Goal: Task Accomplishment & Management: Manage account settings

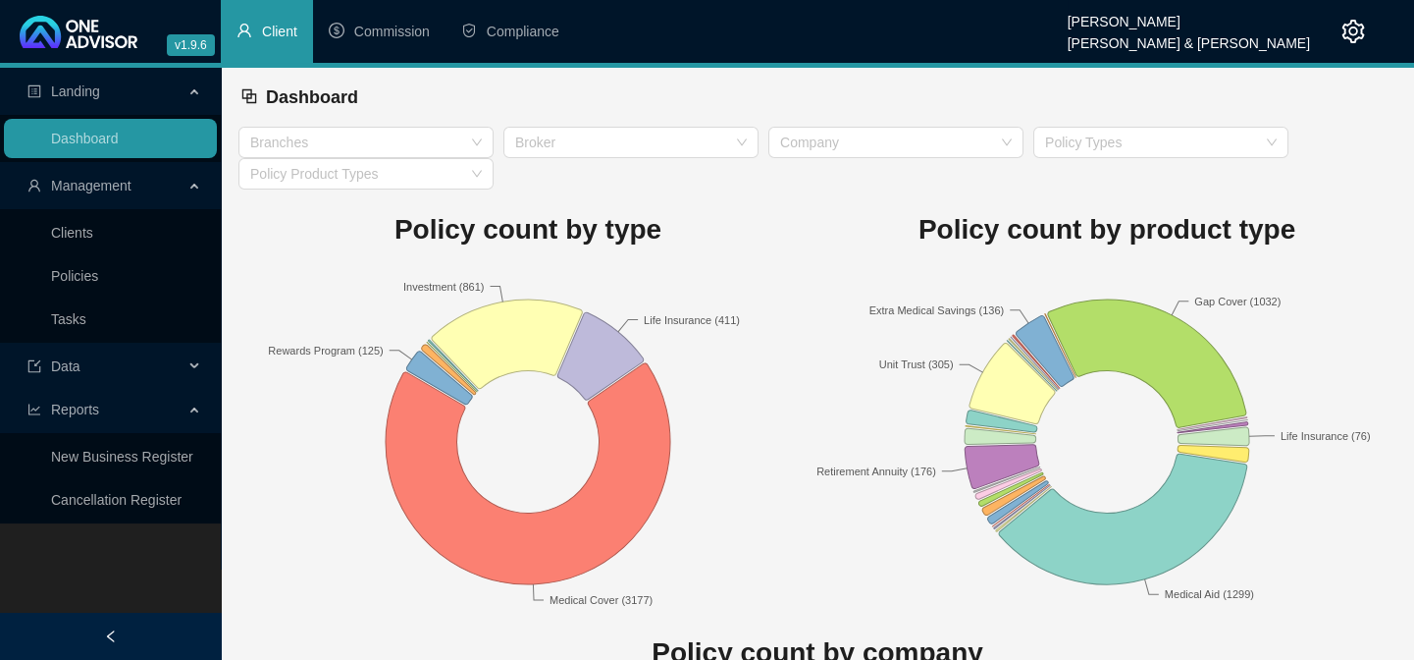
click at [93, 229] on link "Clients" at bounding box center [72, 233] width 42 height 16
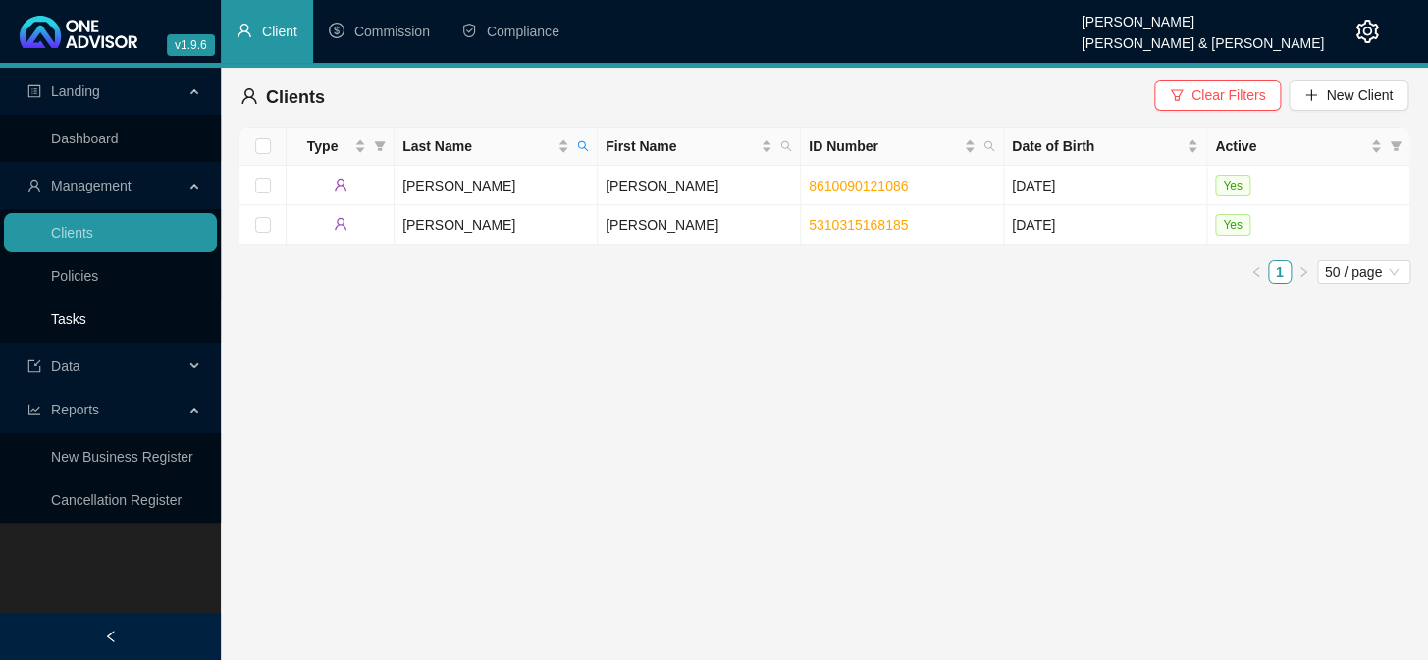
click at [80, 311] on link "Tasks" at bounding box center [68, 319] width 35 height 16
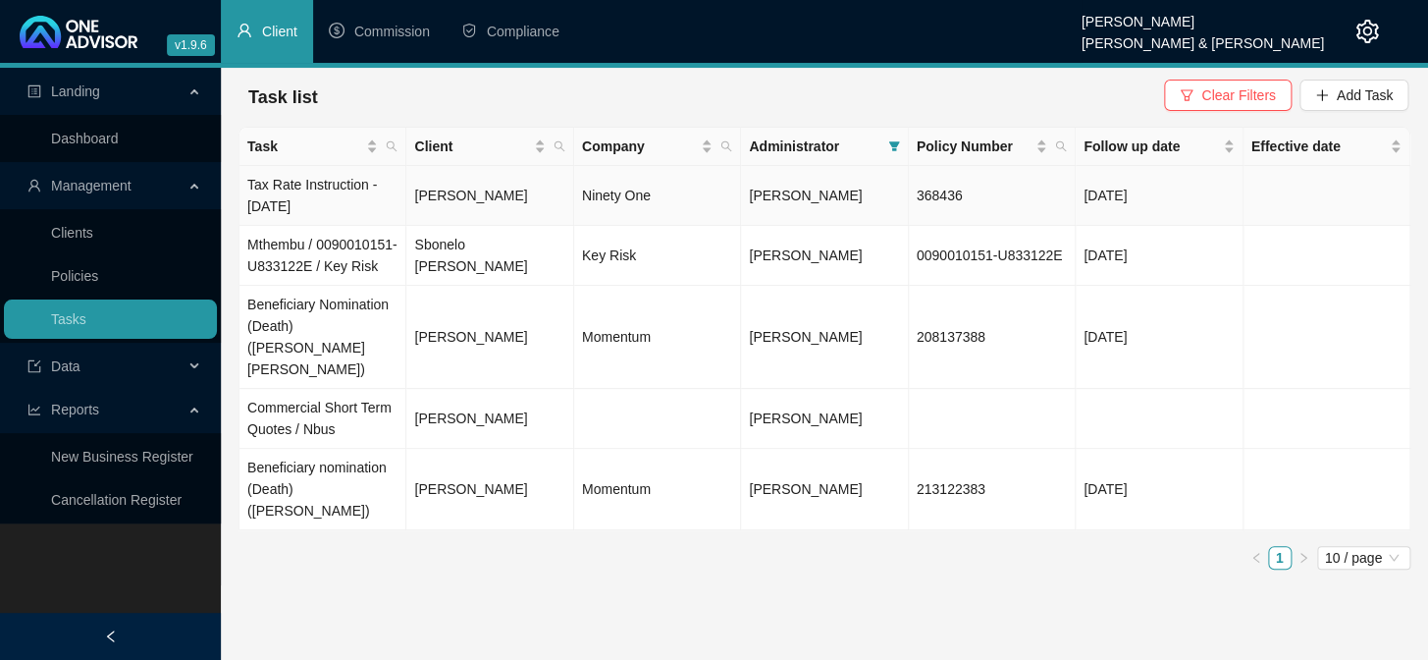
click at [301, 187] on td "Tax Rate Instruction - [DATE]" at bounding box center [323, 196] width 167 height 60
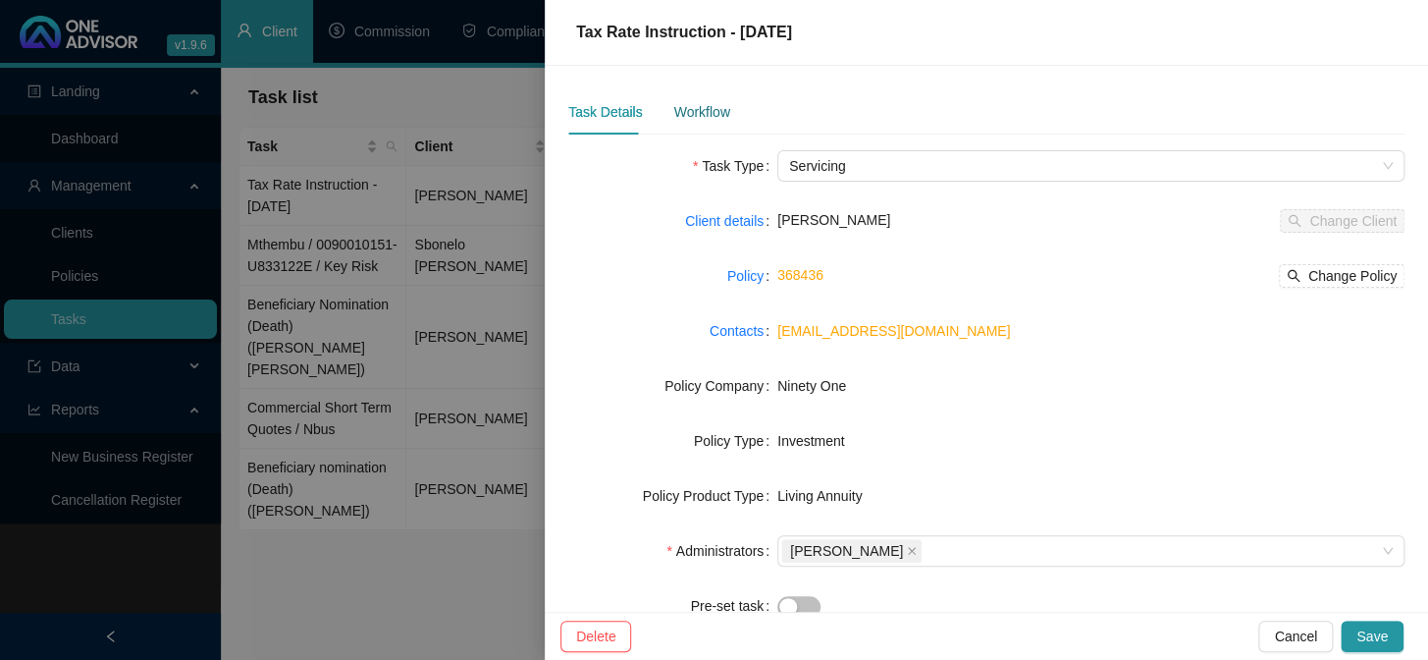
click at [695, 117] on div "Workflow" at bounding box center [701, 112] width 56 height 22
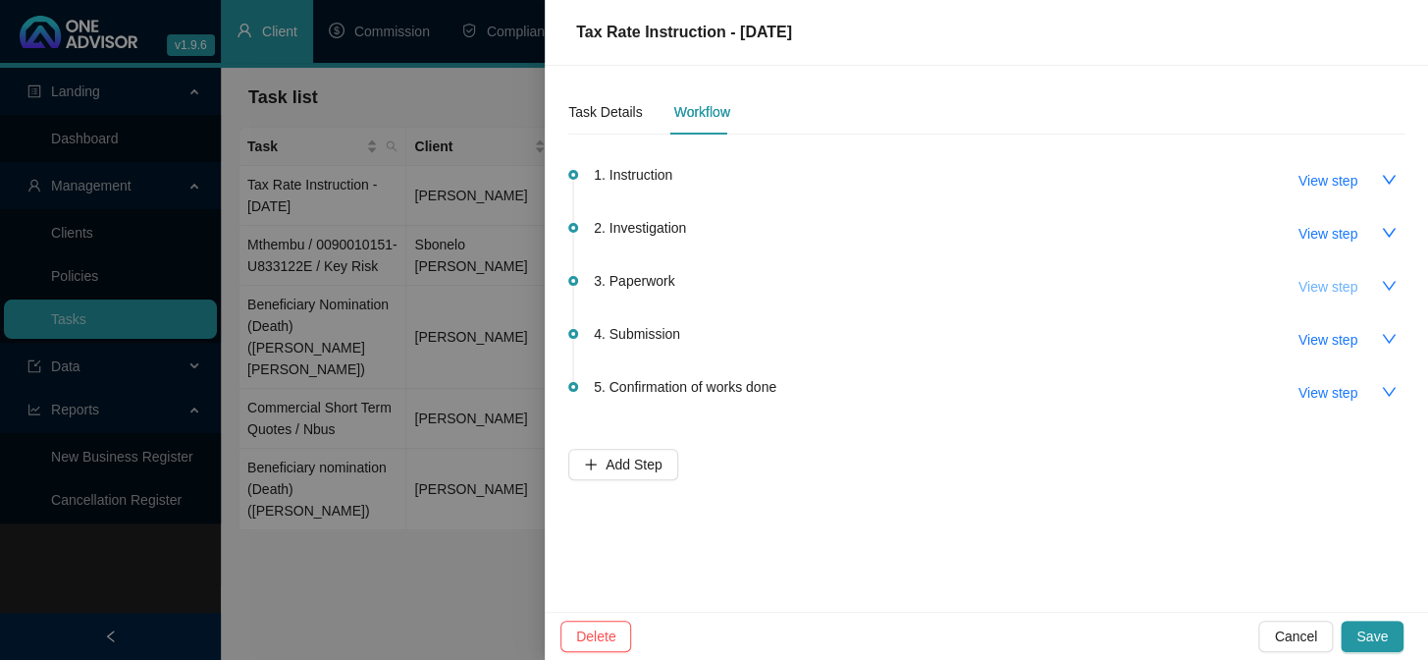
click at [1346, 287] on span "View step" at bounding box center [1328, 287] width 59 height 22
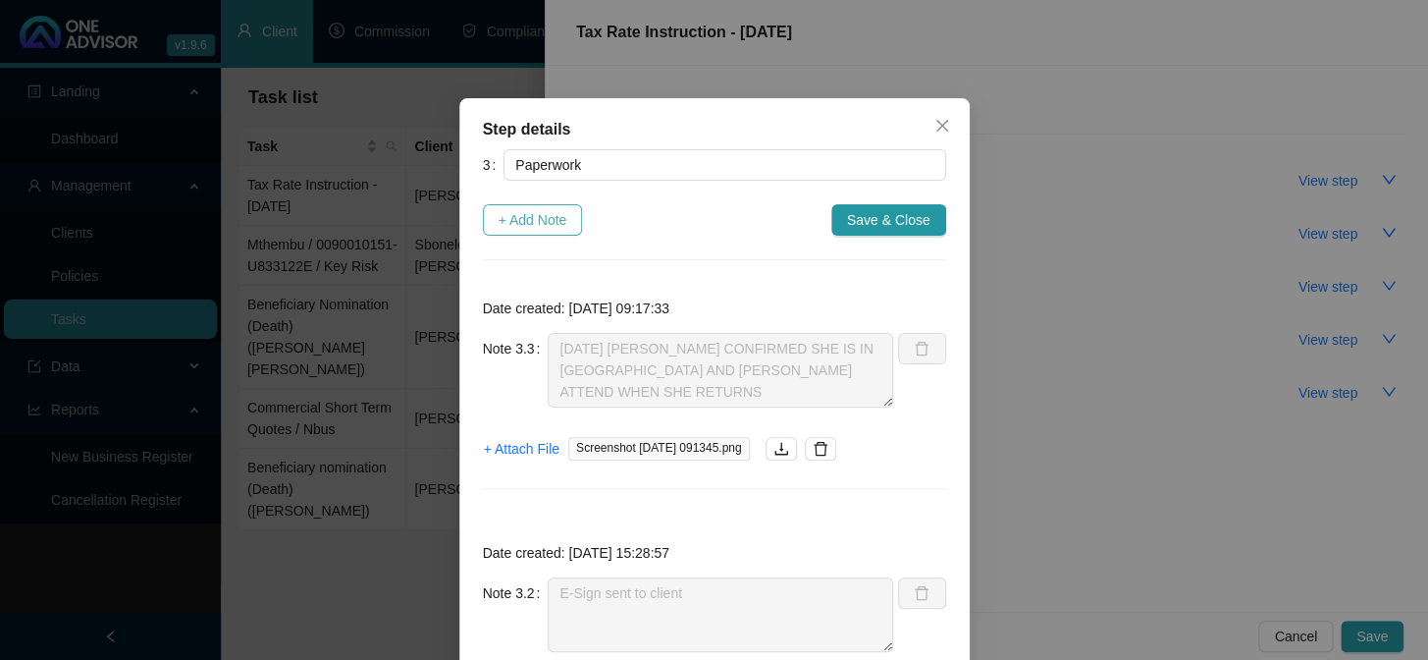
click at [505, 214] on span "+ Add Note" at bounding box center [533, 220] width 69 height 22
type textarea "[DATE] [PERSON_NAME] CONFIRMED SHE IS IN [GEOGRAPHIC_DATA] AND [PERSON_NAME] AT…"
type textarea "E-Sign sent to client"
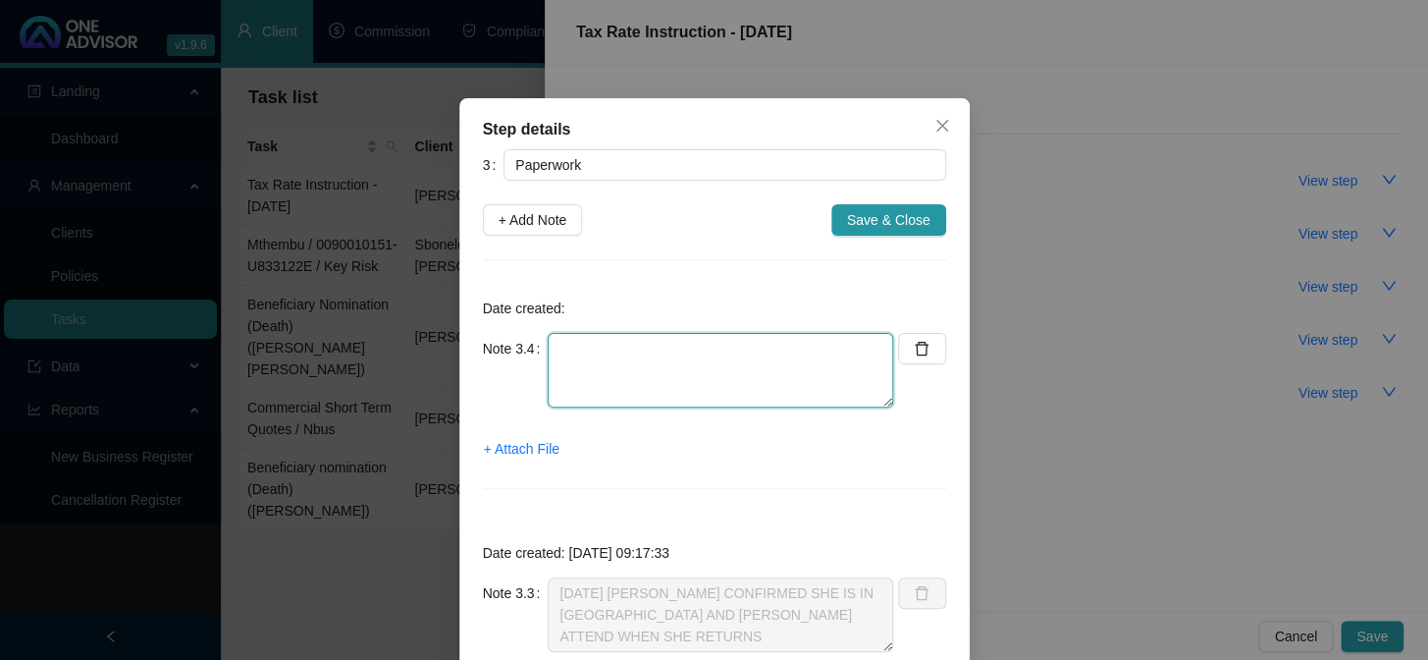
click at [621, 369] on textarea at bounding box center [721, 370] width 346 height 75
click at [742, 378] on textarea "[DATE] E-SIGN BACK FORM CLIENT - UPLOADED ONLINE 91 - REF" at bounding box center [721, 370] width 346 height 75
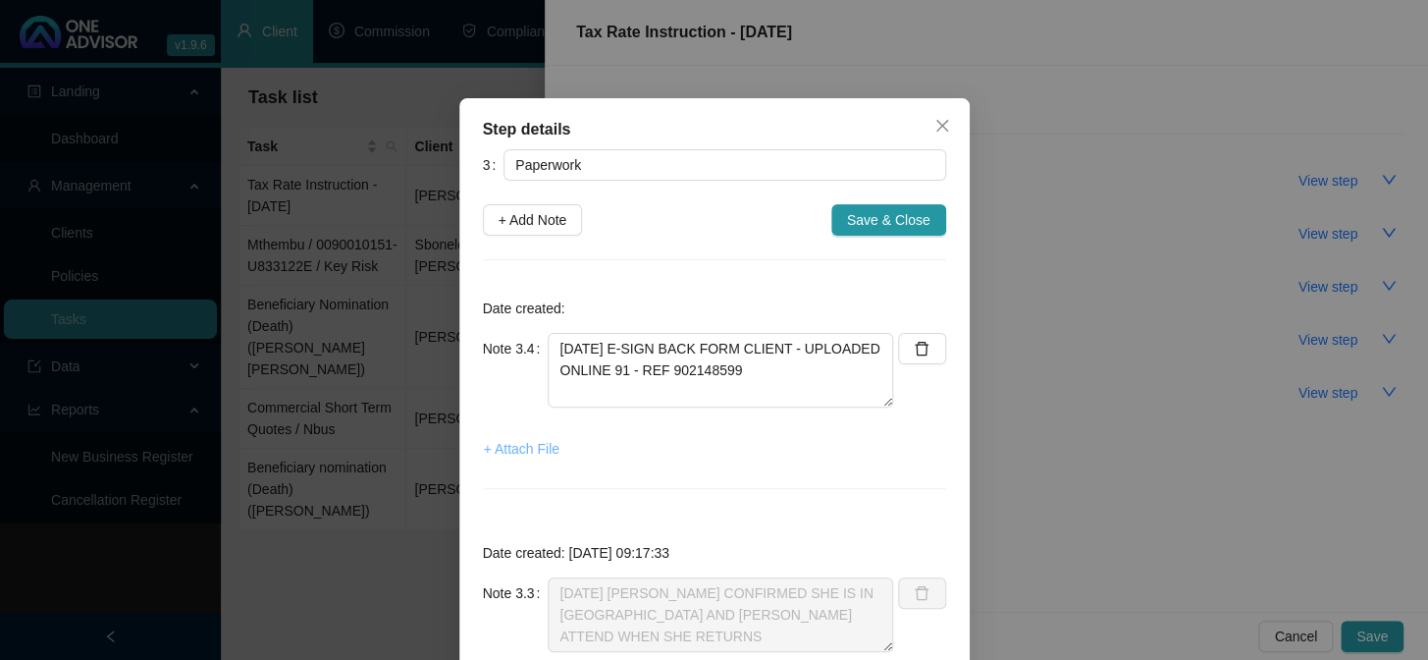
click at [507, 442] on span "+ Attach File" at bounding box center [522, 449] width 76 height 22
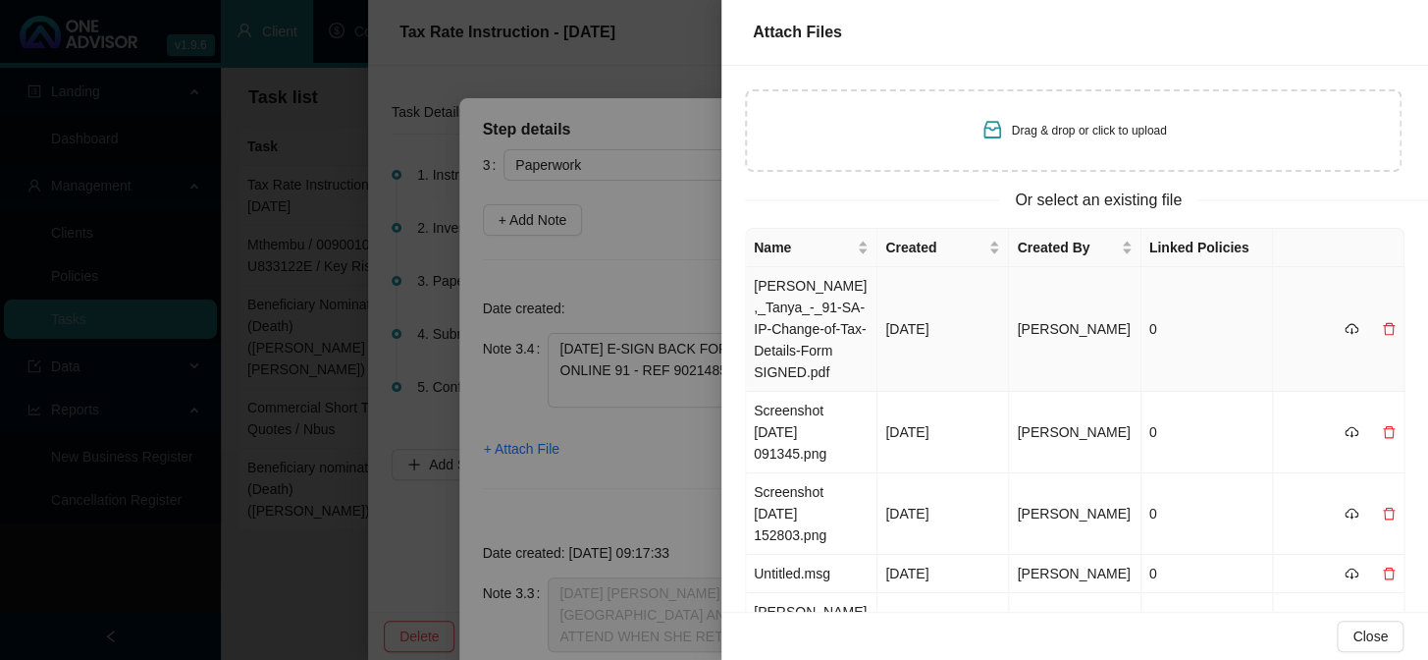
click at [785, 297] on td "[PERSON_NAME],_Tanya_-_91-SA-IP-Change-of-Tax-Details-Form SIGNED.pdf" at bounding box center [812, 329] width 132 height 125
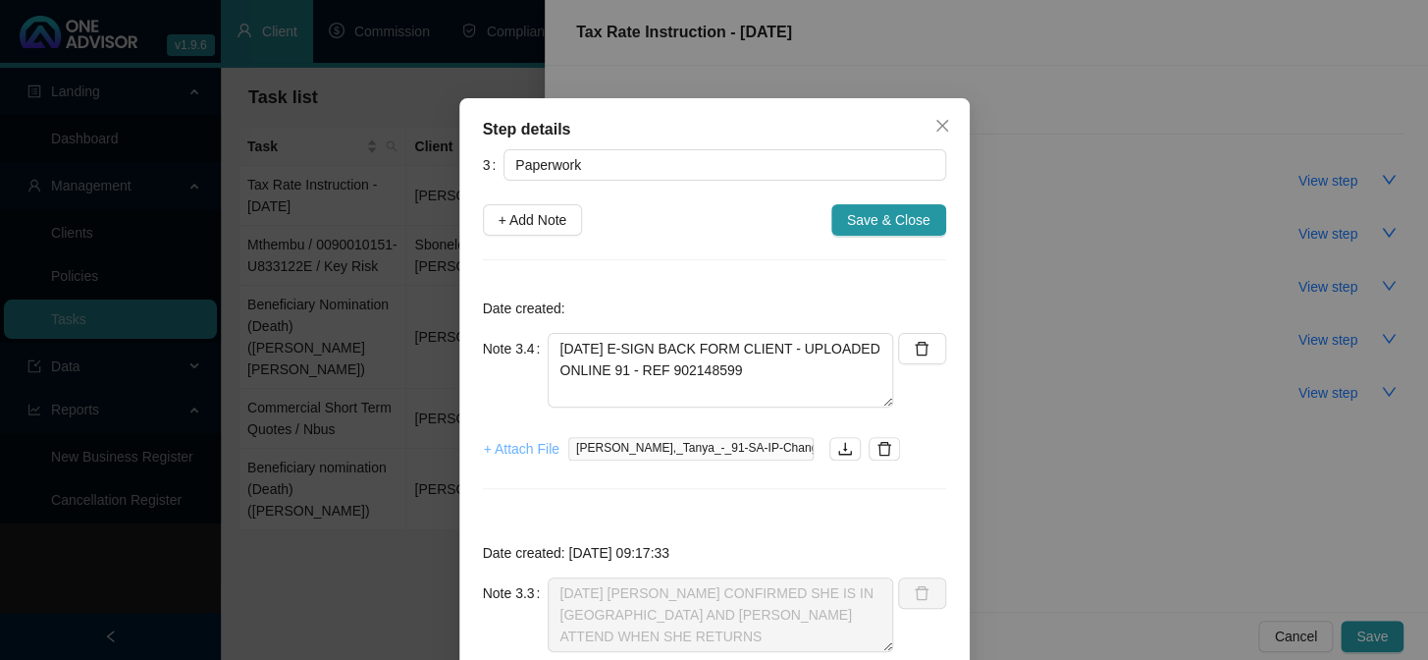
click at [523, 450] on span "+ Attach File" at bounding box center [522, 449] width 76 height 22
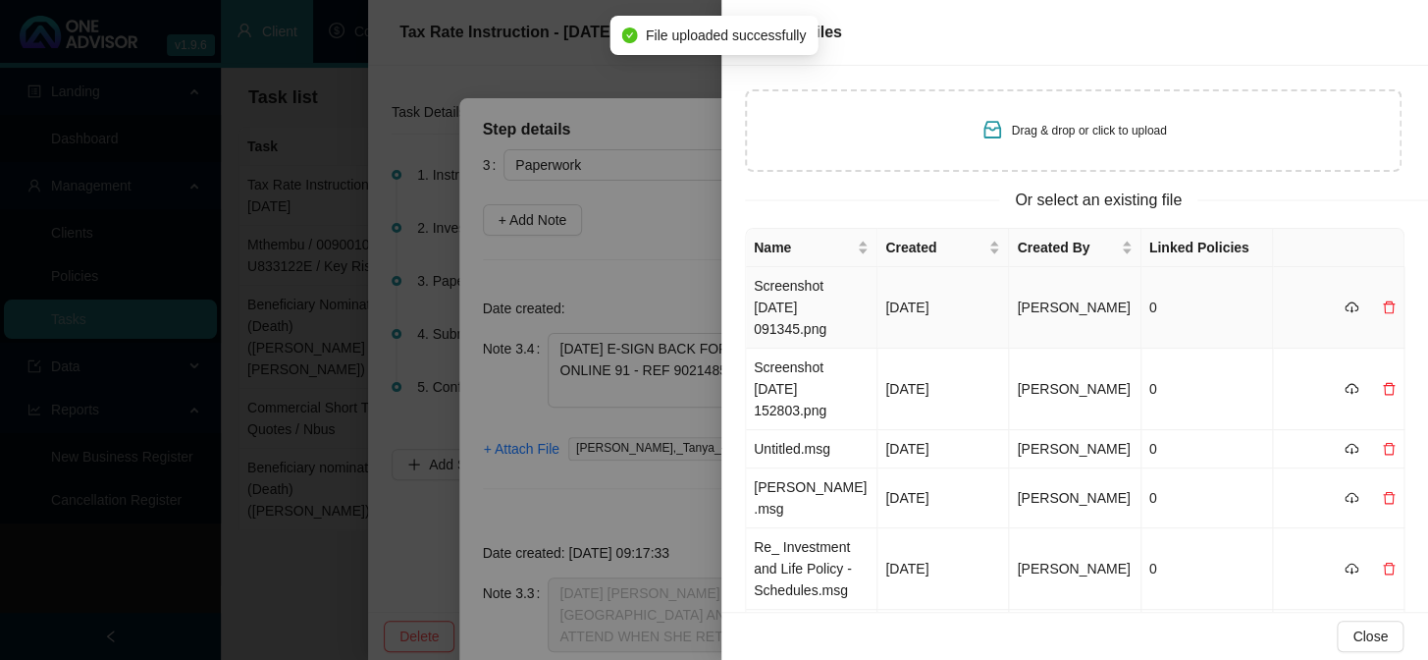
click at [810, 301] on td "Screenshot [DATE] 091345.png" at bounding box center [812, 307] width 132 height 81
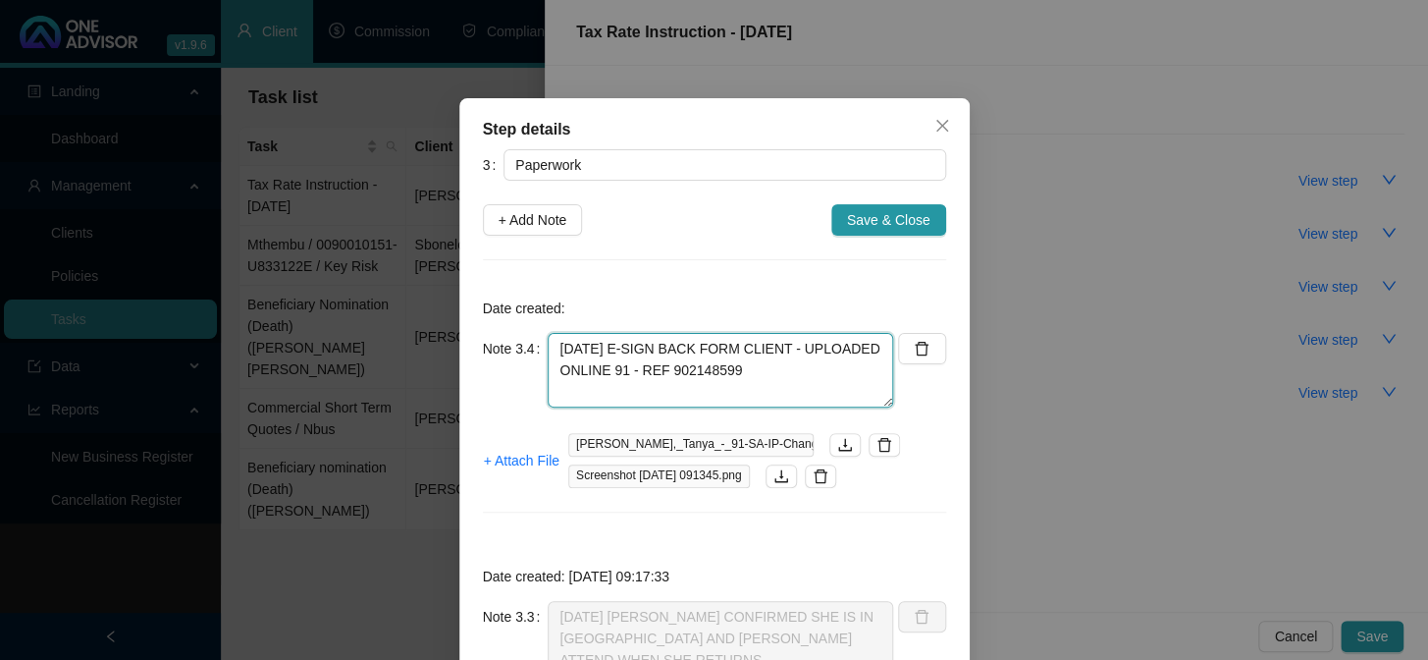
click at [726, 351] on textarea "[DATE] E-SIGN BACK FORM CLIENT - UPLOADED ONLINE 91 - REF 902148599" at bounding box center [721, 370] width 346 height 75
click at [677, 373] on textarea "[DATE] E-SIGN BACK FROM CLIENT - UPLOADED ONLINE 91 - REF 902148599" at bounding box center [721, 370] width 346 height 75
type textarea "[DATE] E-SIGN BACK FROM CLIENT - UPLOADED ONLINE - REF 902148599"
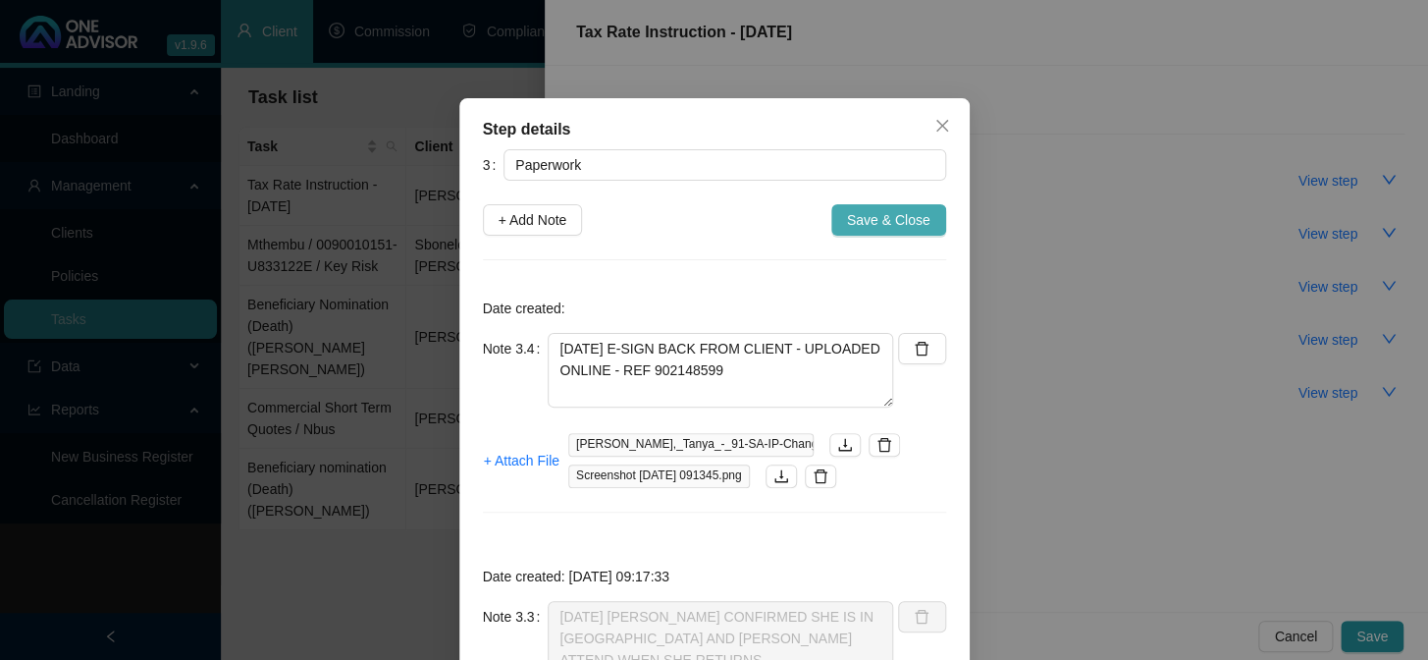
click at [876, 206] on button "Save & Close" at bounding box center [888, 219] width 115 height 31
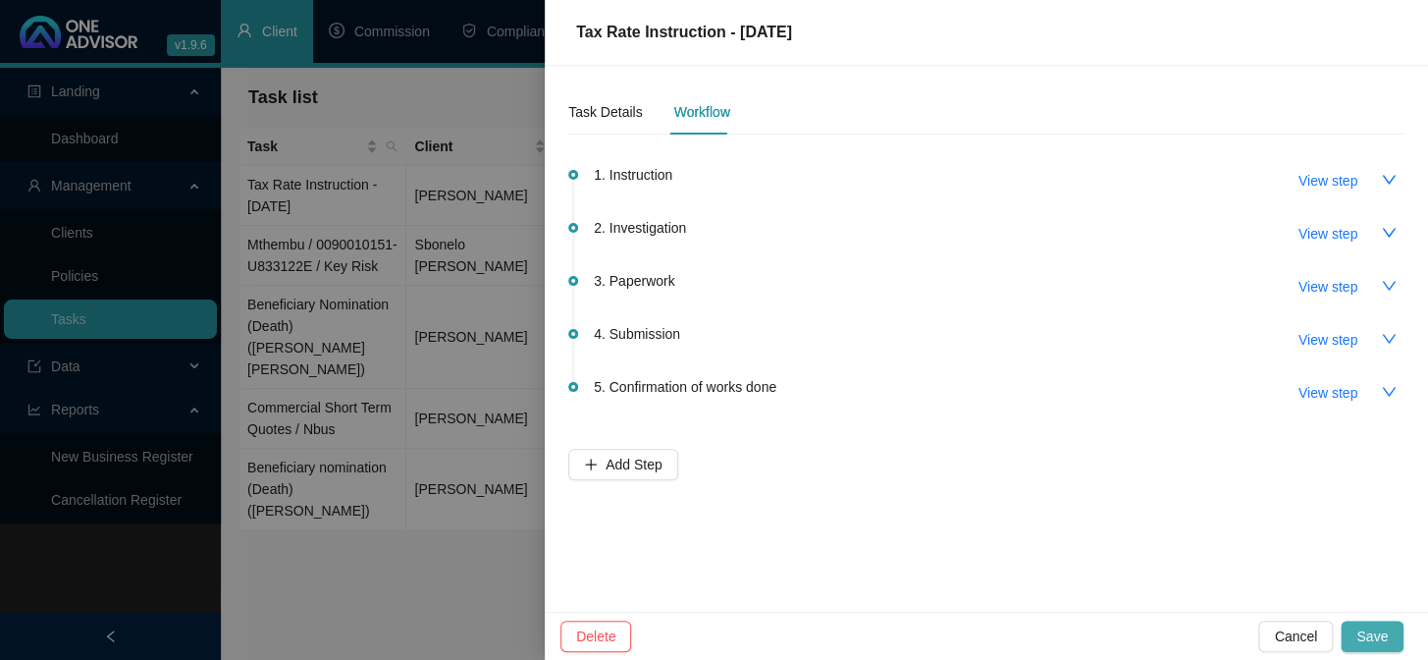
click at [1365, 636] on span "Save" at bounding box center [1372, 636] width 31 height 22
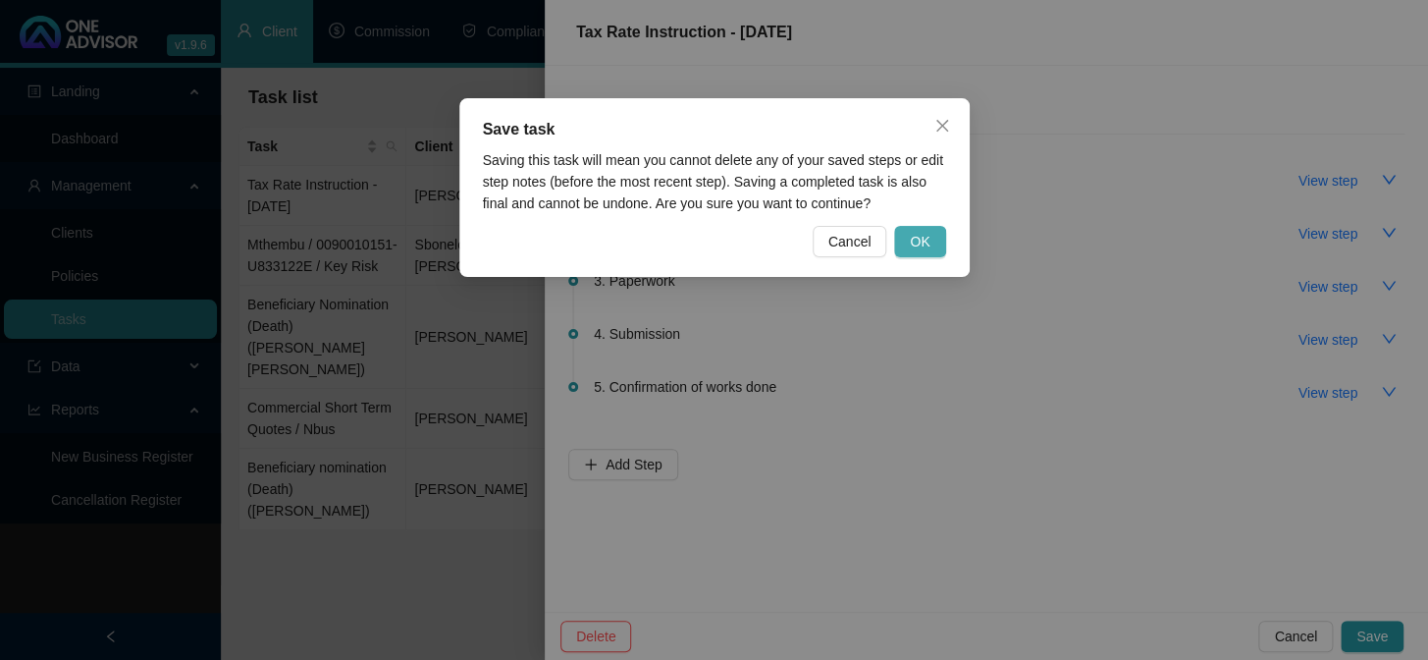
click at [915, 234] on span "OK" at bounding box center [920, 242] width 20 height 22
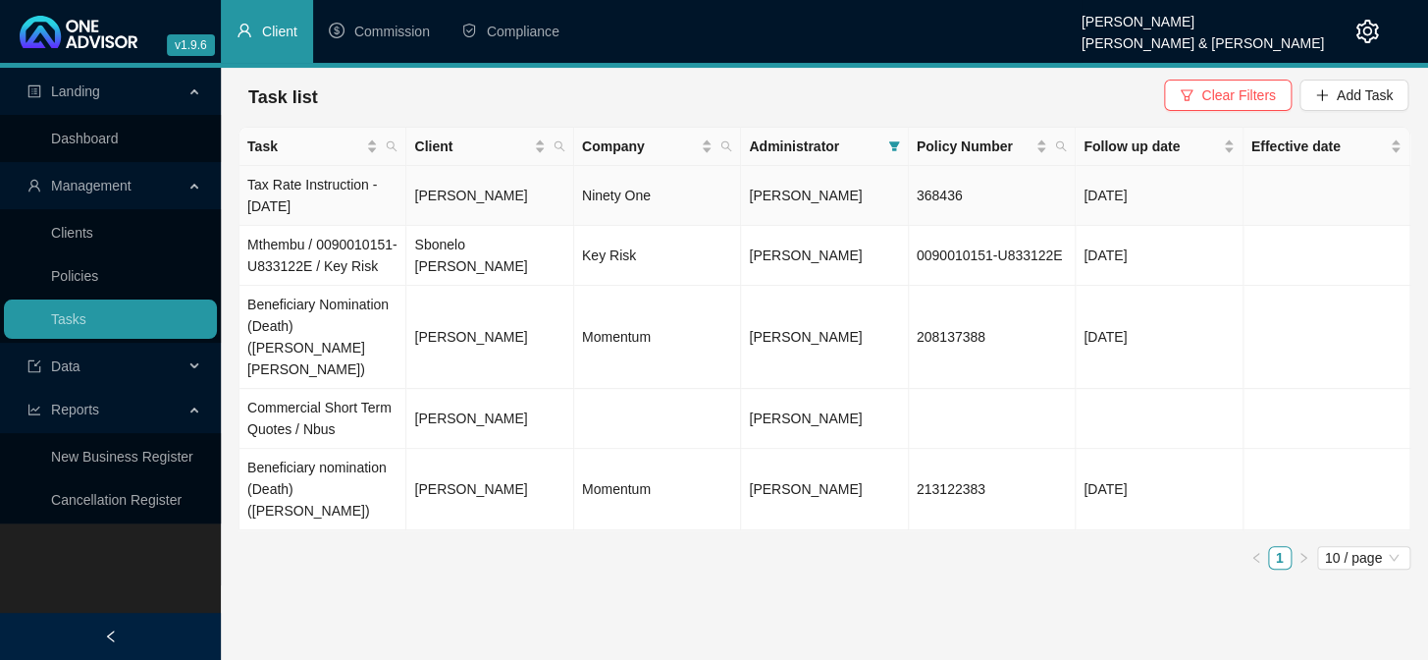
click at [474, 197] on td "[PERSON_NAME]" at bounding box center [489, 196] width 167 height 60
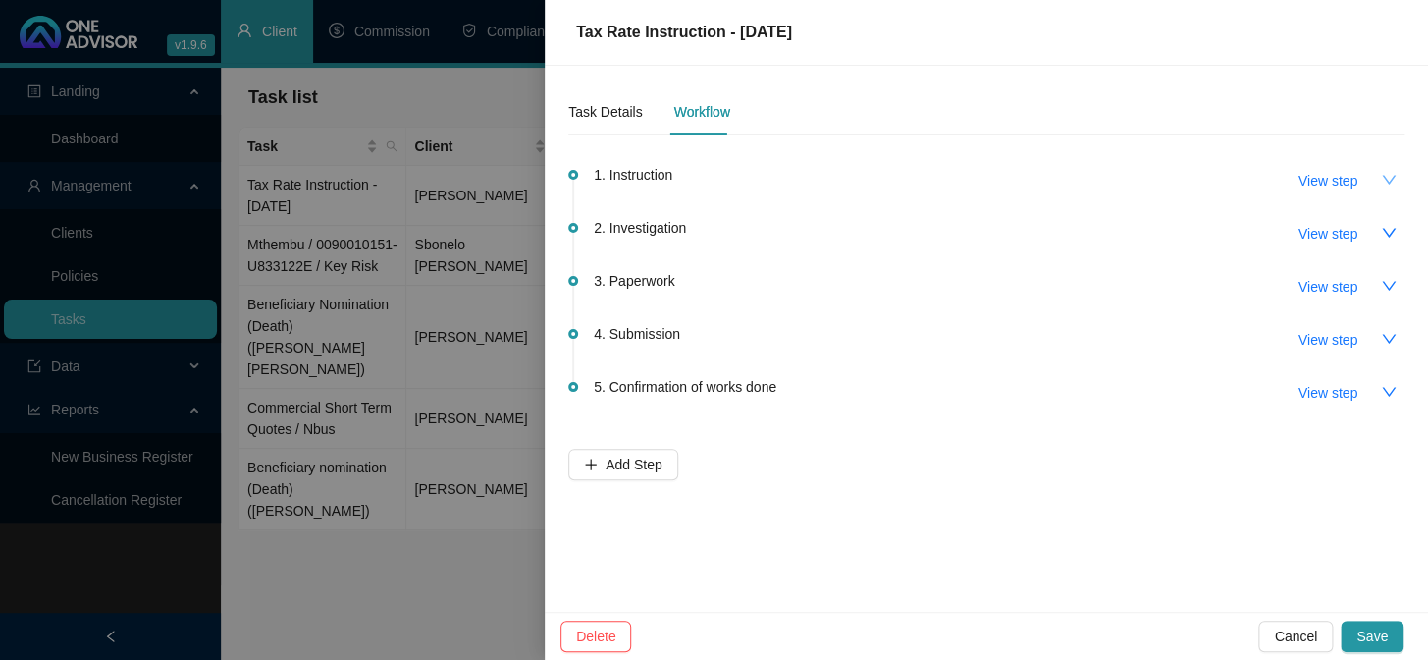
click at [1388, 177] on icon "down" at bounding box center [1389, 180] width 16 height 16
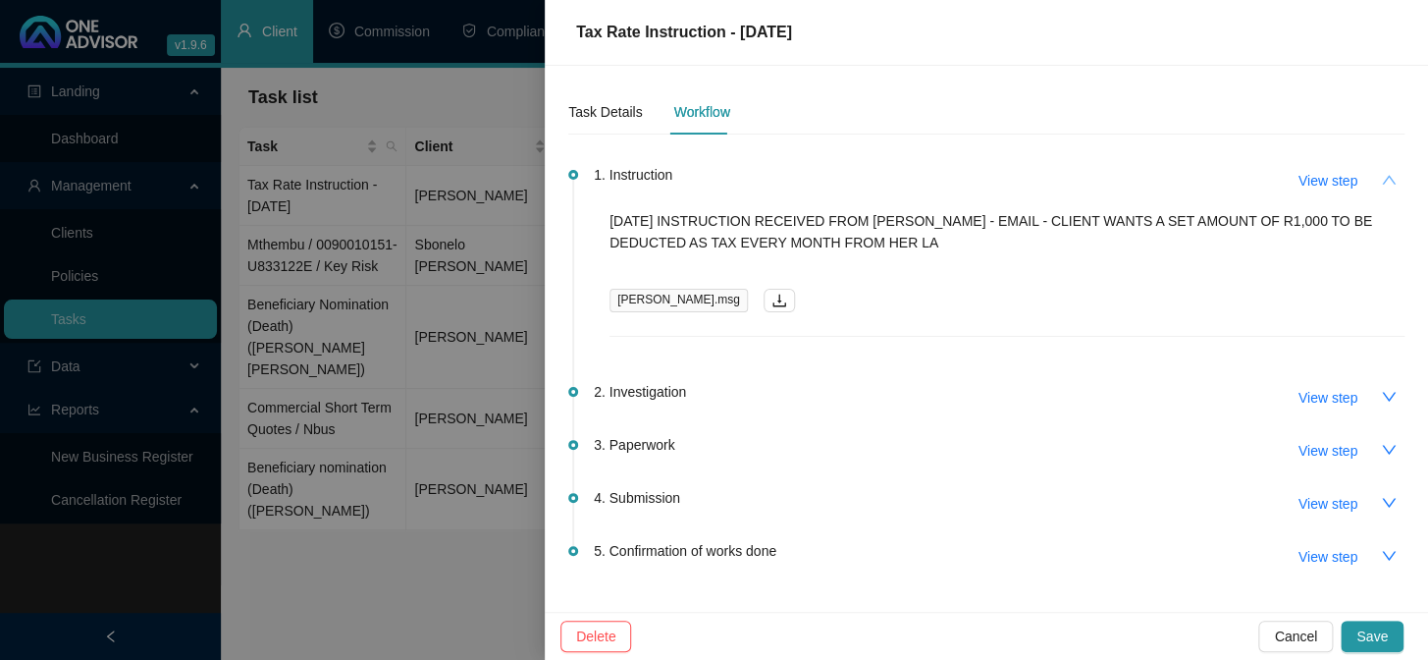
click at [1388, 177] on button "button" at bounding box center [1388, 179] width 31 height 31
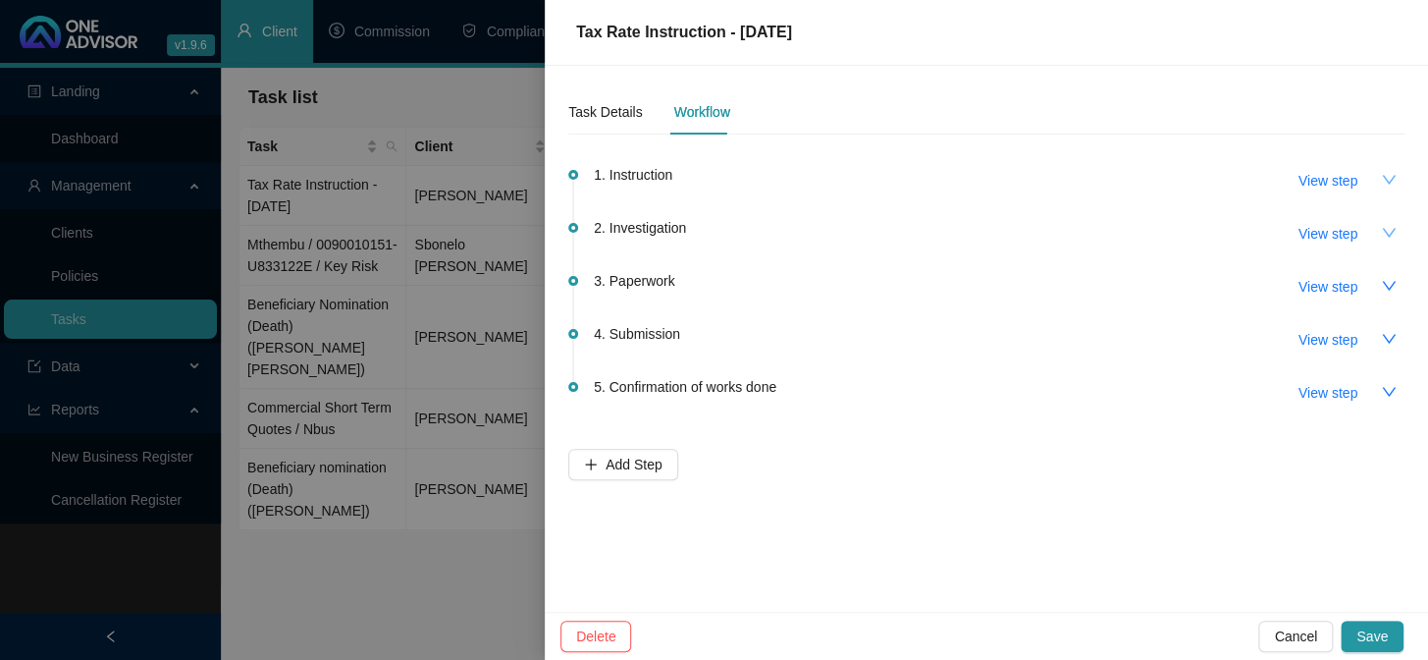
click at [1385, 237] on icon "down" at bounding box center [1389, 233] width 16 height 16
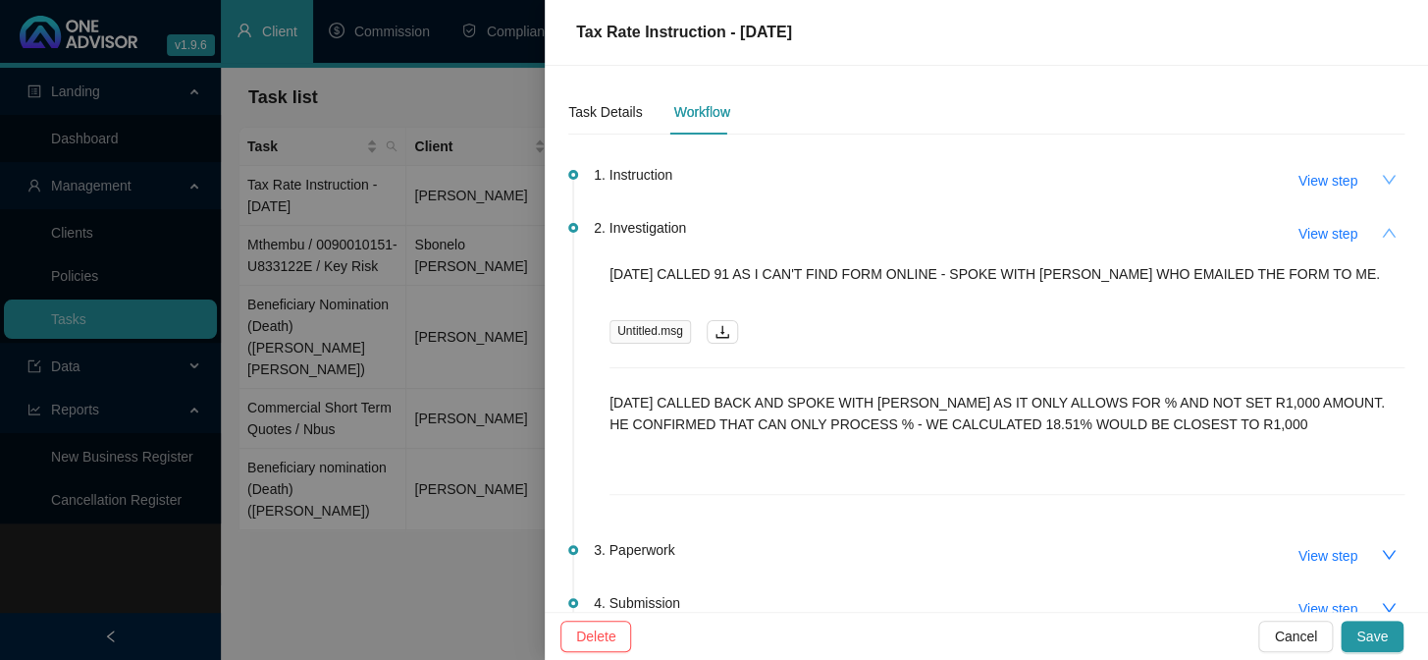
click at [1382, 232] on icon "up" at bounding box center [1389, 232] width 14 height 9
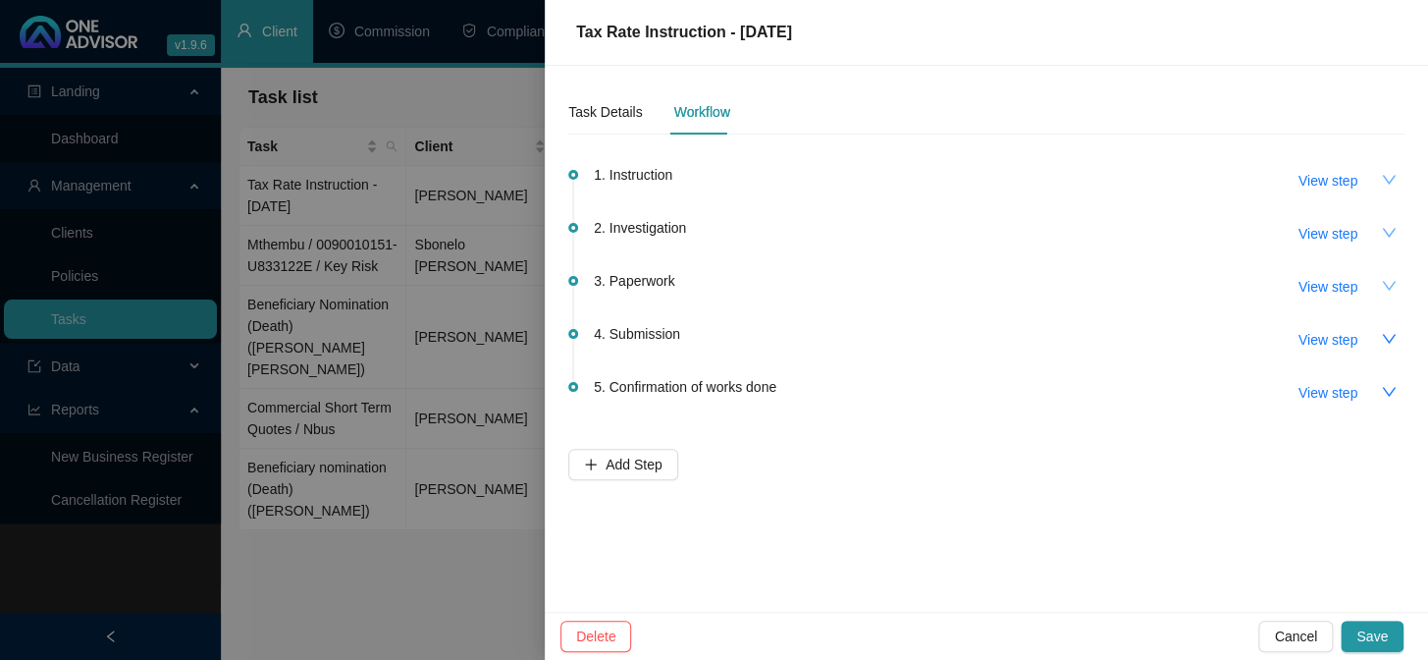
click at [1384, 284] on icon "down" at bounding box center [1389, 285] width 14 height 9
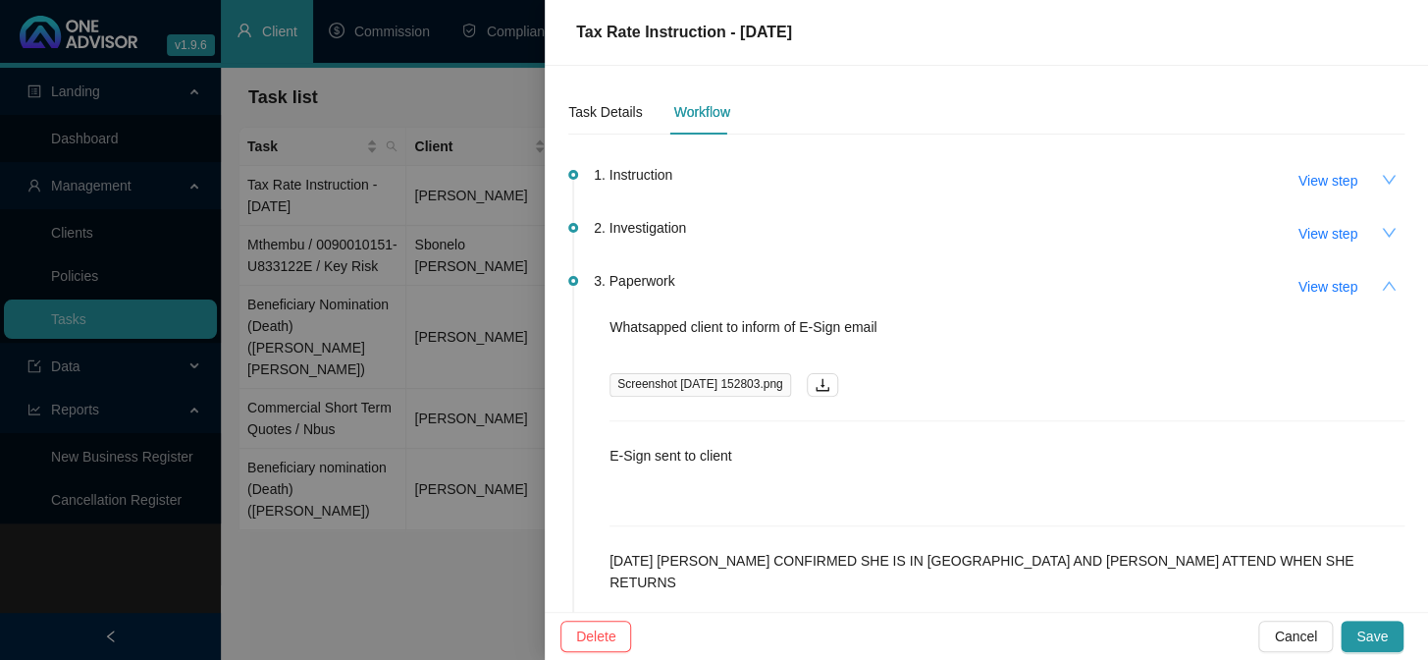
click at [461, 571] on div at bounding box center [714, 330] width 1428 height 660
